Goal: Task Accomplishment & Management: Use online tool/utility

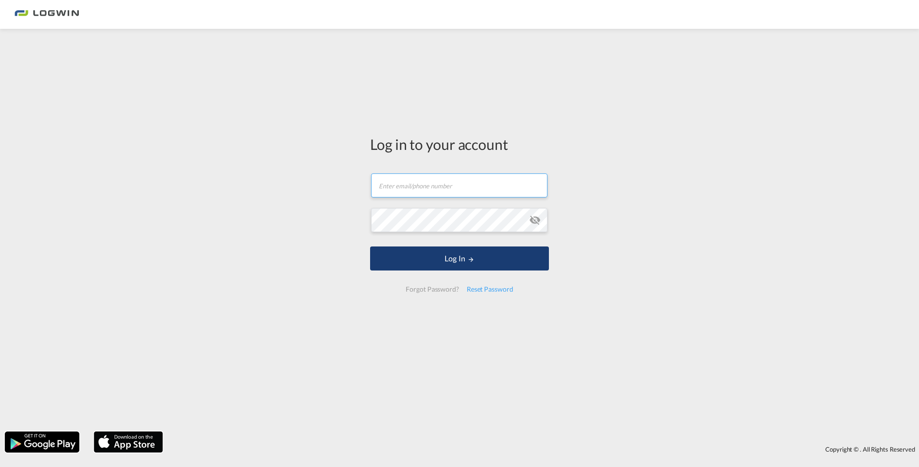
type input "[EMAIL_ADDRESS][PERSON_NAME][DOMAIN_NAME]"
click at [443, 257] on button "Log In" at bounding box center [459, 259] width 179 height 24
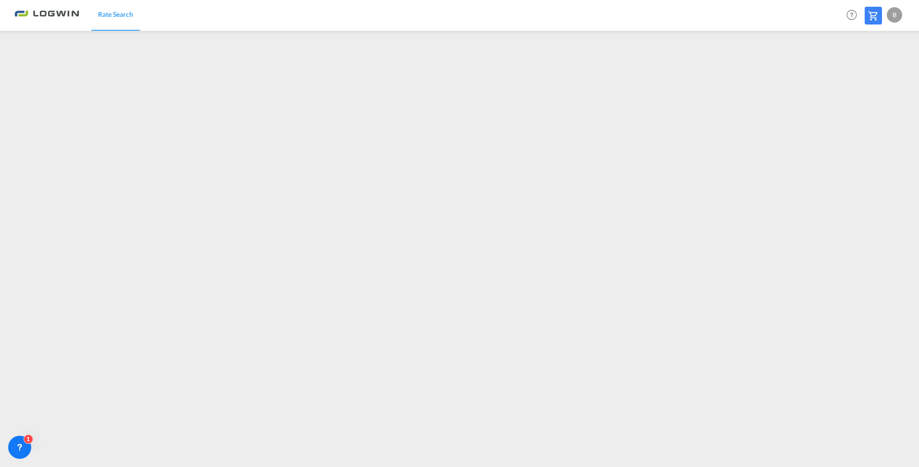
click at [232, 12] on div "Rate Search Help Resources Product Release B My Profile Logout" at bounding box center [459, 15] width 890 height 30
